Goal: Task Accomplishment & Management: Use online tool/utility

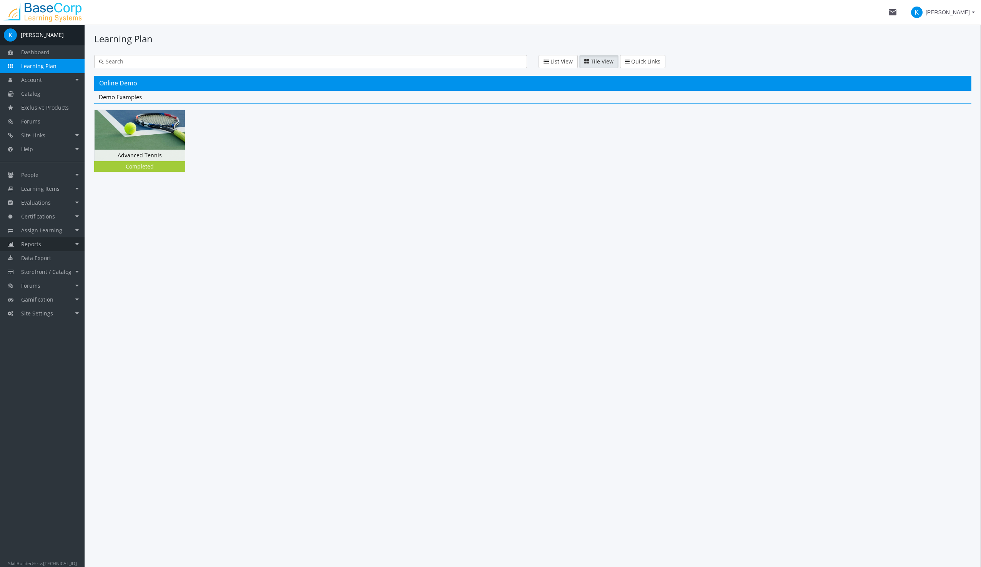
click at [38, 243] on span "Reports" at bounding box center [31, 243] width 20 height 7
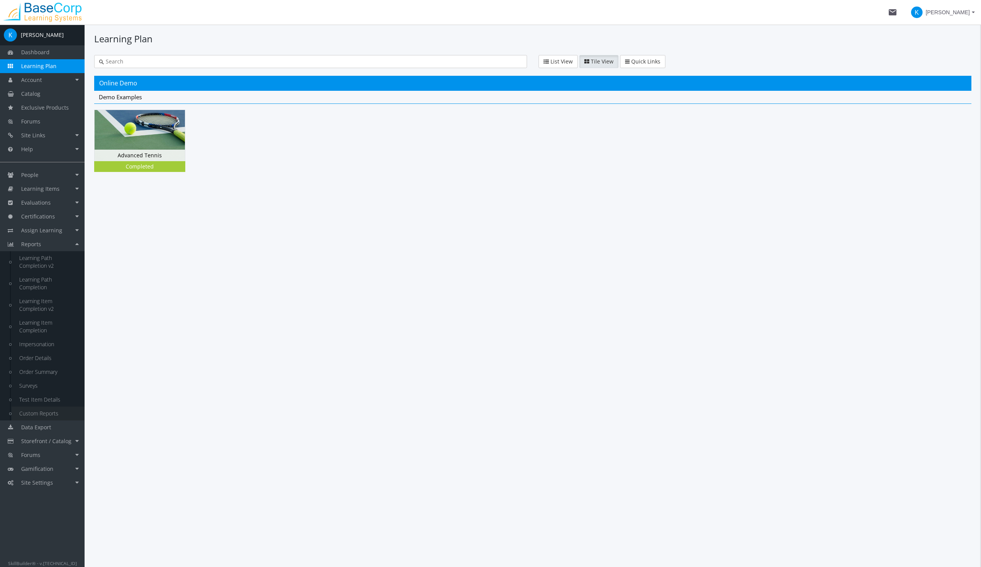
click at [40, 413] on link "Custom Reports" at bounding box center [48, 413] width 73 height 14
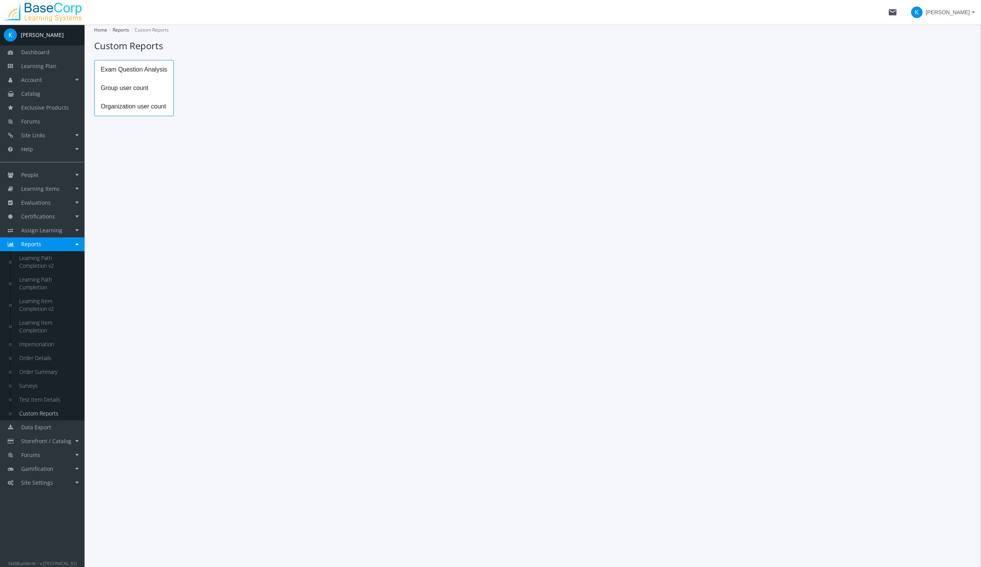
click at [137, 69] on span "Exam Question Analysis" at bounding box center [134, 69] width 79 height 18
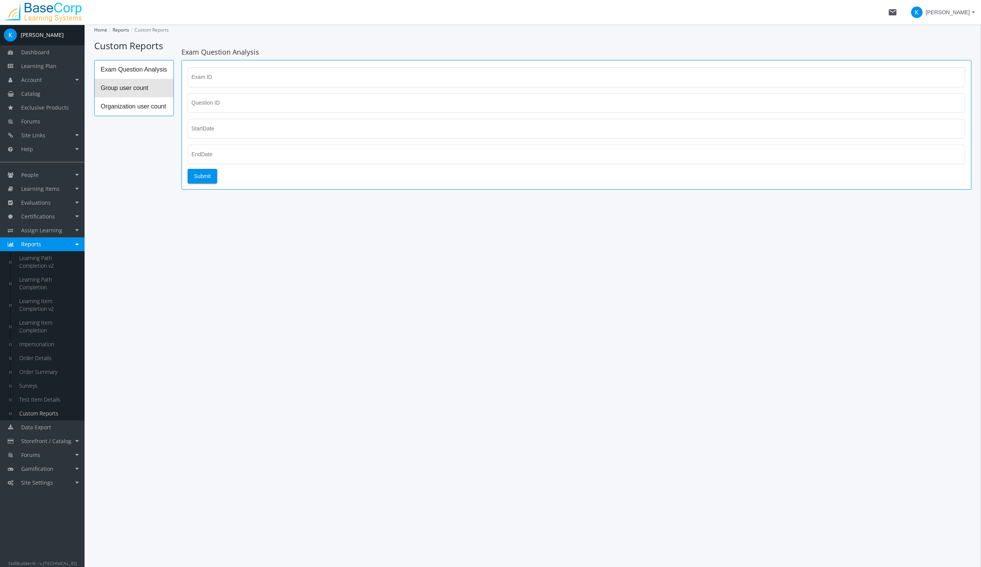
click at [125, 88] on span "Group user count" at bounding box center [134, 88] width 79 height 18
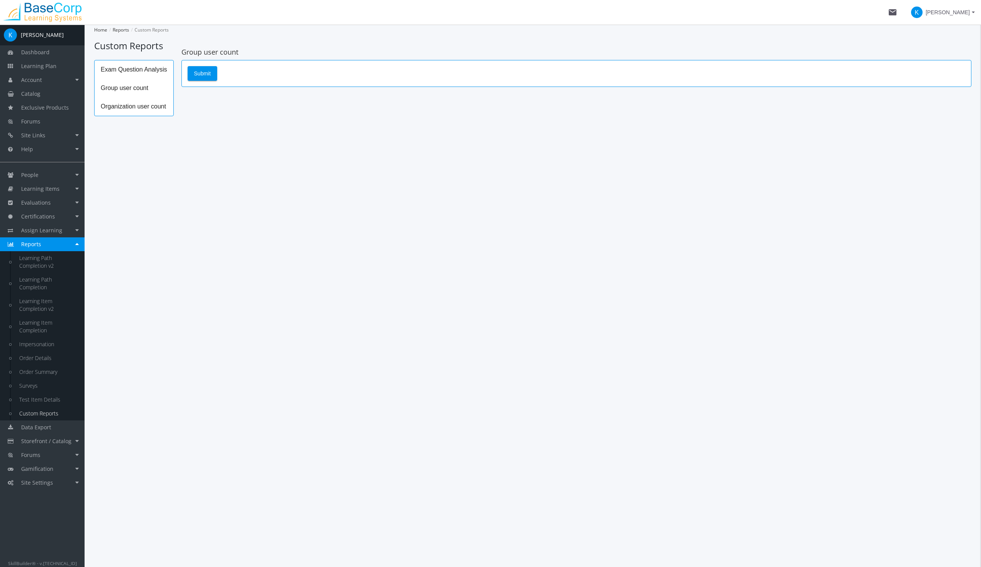
click at [126, 108] on span "Organization user count" at bounding box center [134, 106] width 79 height 18
click at [199, 70] on span "Submit" at bounding box center [202, 73] width 17 height 14
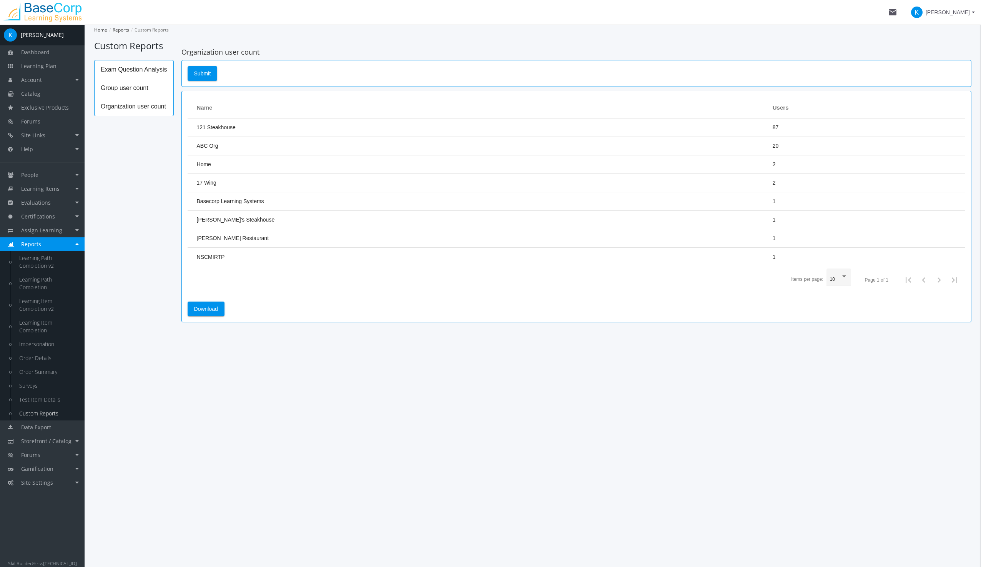
click at [120, 147] on div "Exam Question Analysis Group user count Organization user count Organization us…" at bounding box center [532, 195] width 877 height 270
click at [48, 7] on img at bounding box center [42, 12] width 85 height 19
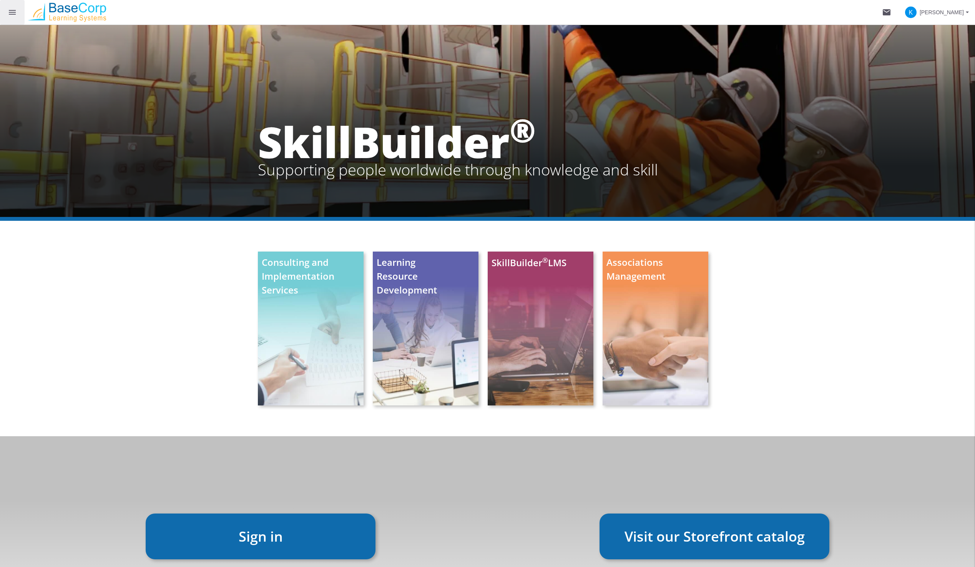
click at [14, 15] on mat-icon "menu" at bounding box center [12, 12] width 9 height 9
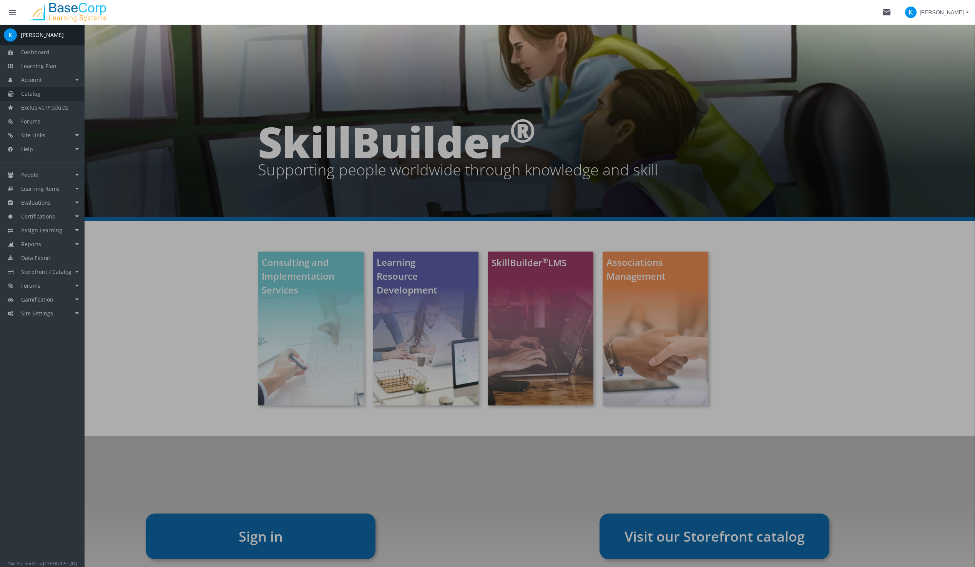
click at [26, 91] on span "Catalog" at bounding box center [30, 93] width 19 height 7
